Goal: Contribute content

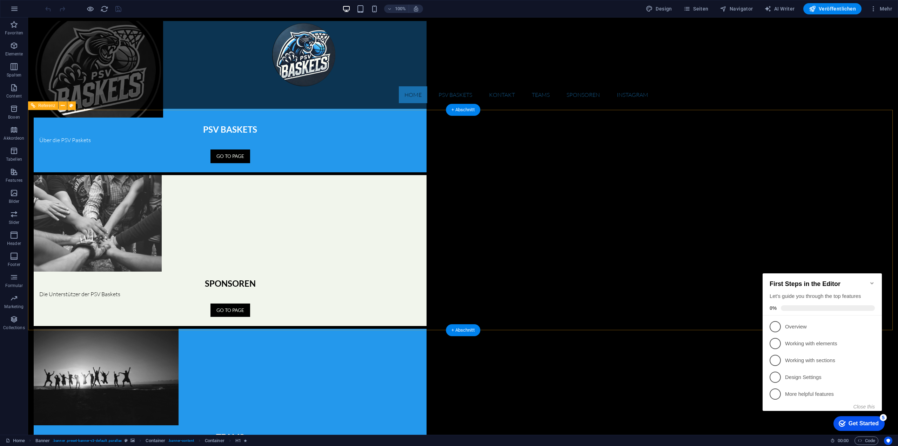
scroll to position [615, 0]
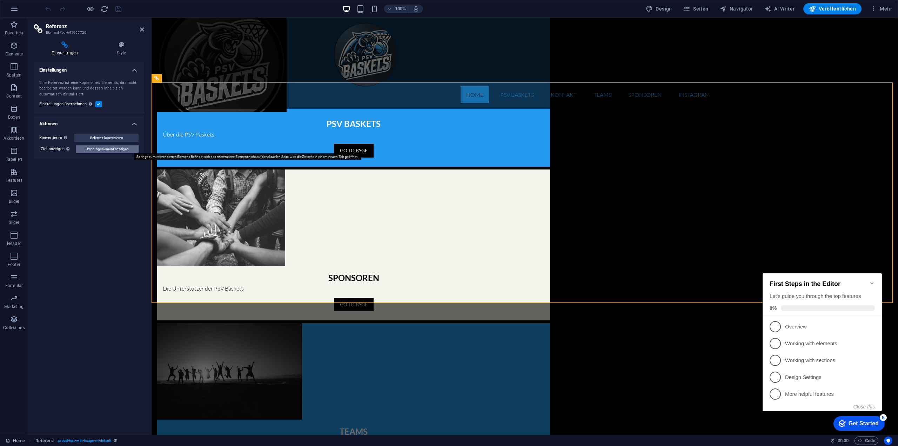
click at [129, 152] on button "Ursprungselement anzeigen" at bounding box center [107, 149] width 63 height 8
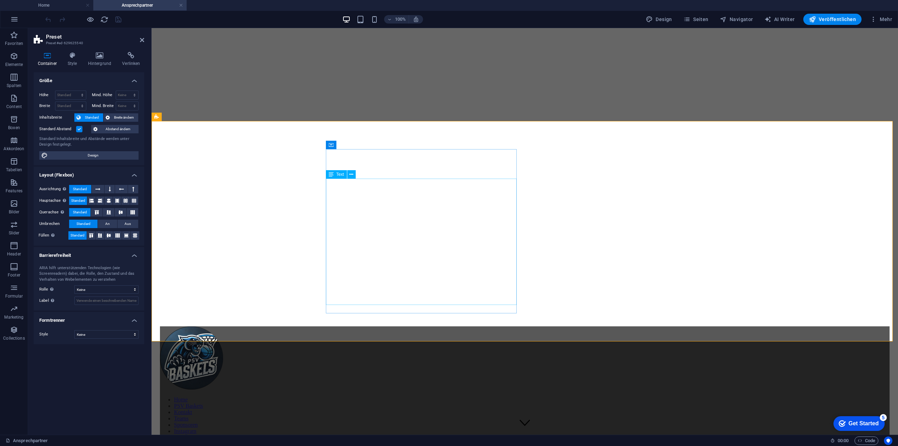
scroll to position [373, 0]
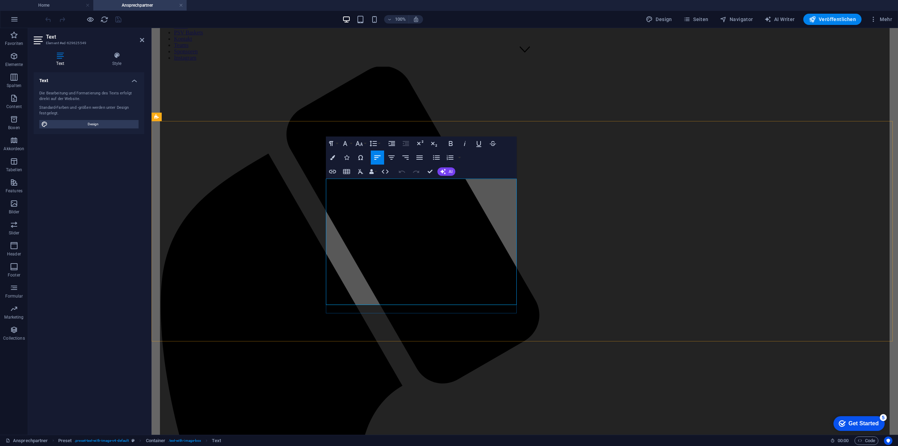
click at [384, 166] on icon "button" at bounding box center [380, 165] width 8 height 8
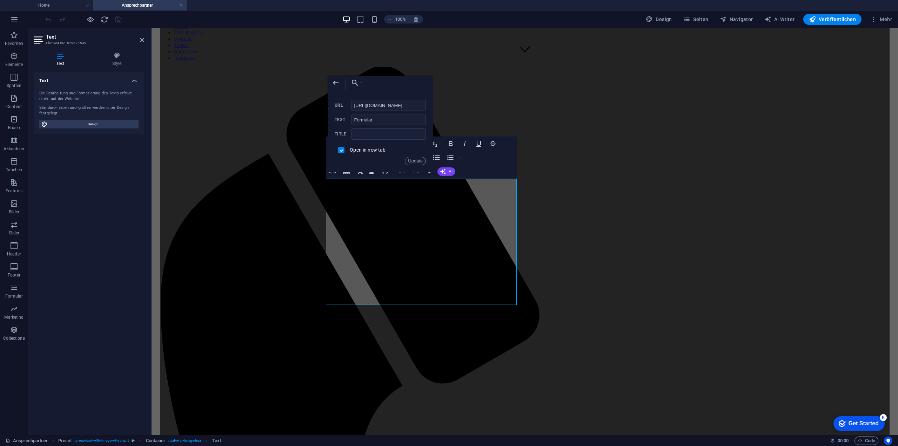
scroll to position [0, 119]
click at [404, 105] on input "[URL][DOMAIN_NAME]" at bounding box center [389, 105] width 74 height 11
drag, startPoint x: 576, startPoint y: 132, endPoint x: 297, endPoint y: 102, distance: 281.0
click at [334, 85] on icon "button" at bounding box center [336, 83] width 8 height 8
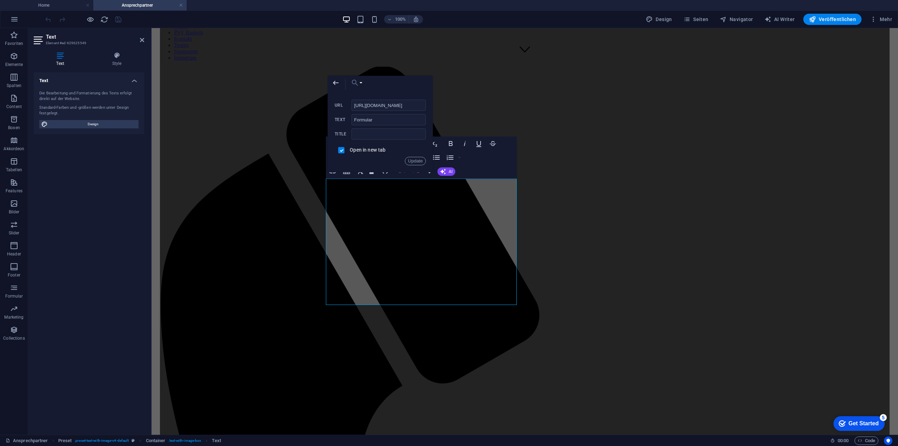
click at [356, 81] on icon "button" at bounding box center [355, 83] width 6 height 6
click at [373, 169] on p "Datei wählen ..." at bounding box center [376, 170] width 44 height 11
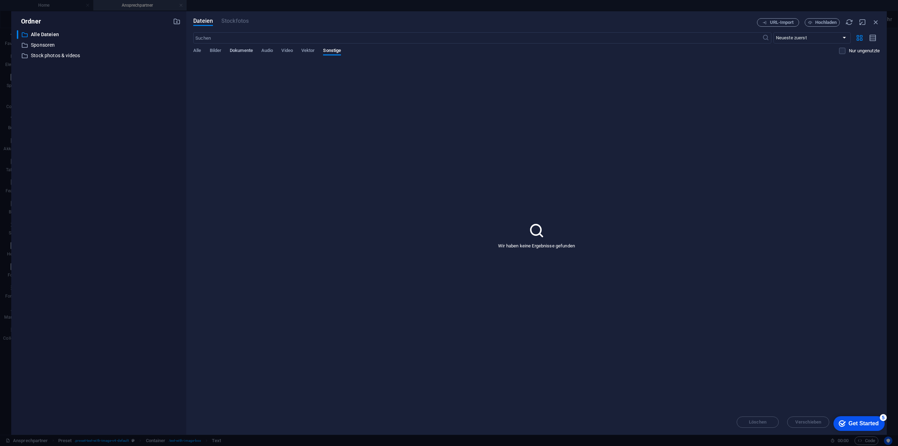
click at [244, 53] on span "Dokumente" at bounding box center [241, 51] width 23 height 10
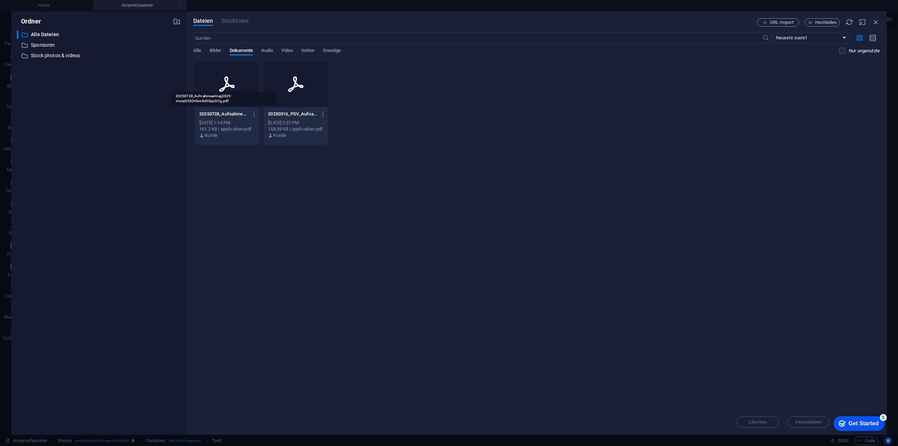
click at [230, 117] on p "20250728_Aufnahmeantrag2025-vIvnqG53OrGxzXoDQqLGCg.pdf" at bounding box center [223, 114] width 49 height 6
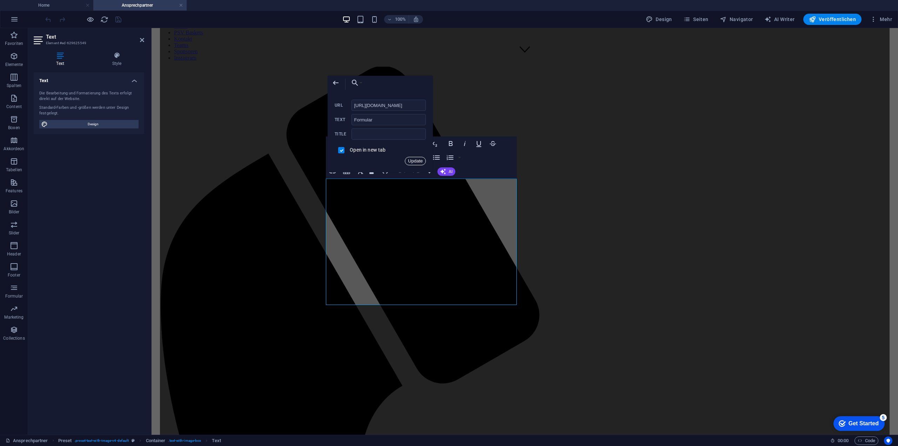
click at [419, 161] on button "Update" at bounding box center [415, 161] width 21 height 8
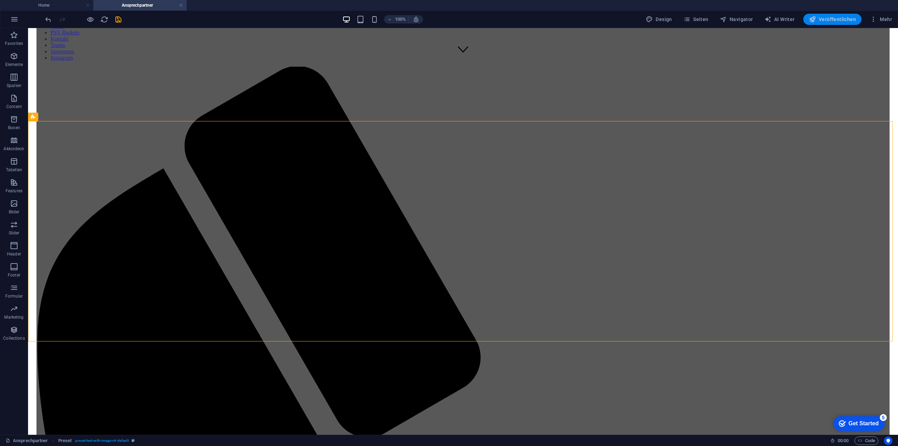
click at [837, 17] on span "Veröffentlichen" at bounding box center [832, 19] width 47 height 7
